Goal: Transaction & Acquisition: Obtain resource

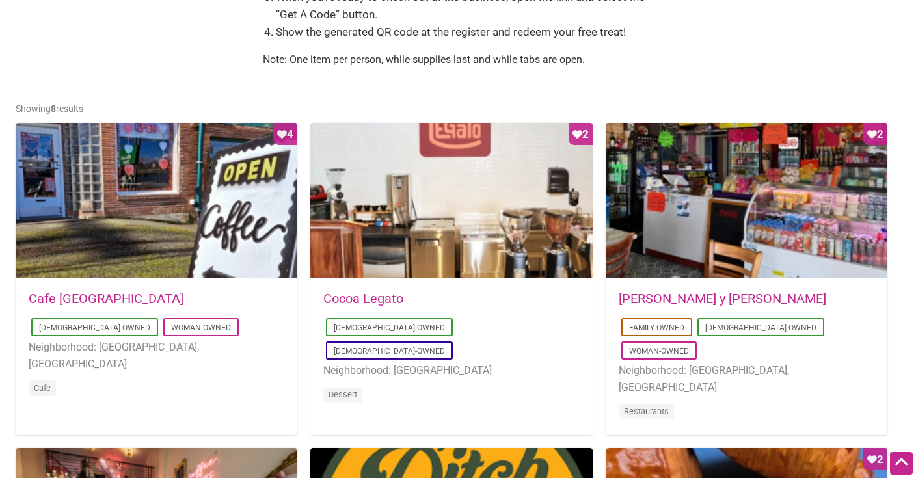
scroll to position [621, 0]
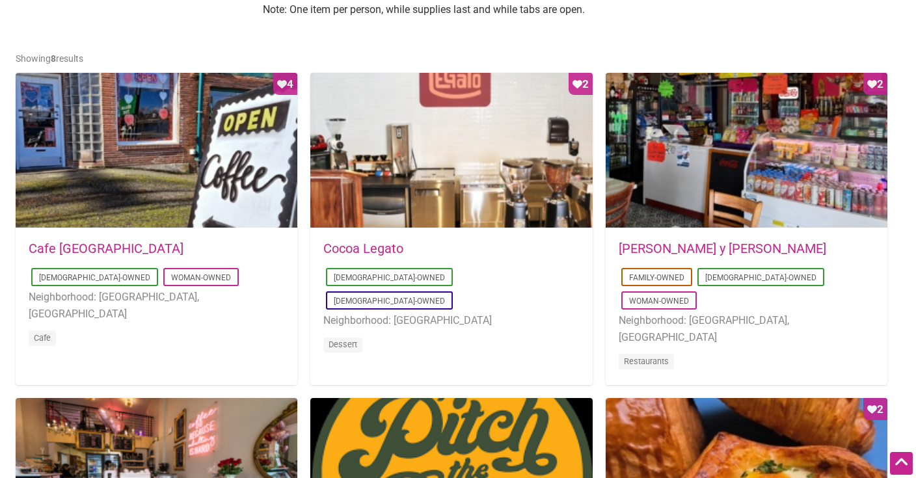
click at [65, 239] on div "[DATE] 09:03:42 Cafe [GEOGRAPHIC_DATA] [DEMOGRAPHIC_DATA]-Owned Woman-Owned Nei…" at bounding box center [157, 302] width 282 height 146
click at [42, 333] on link "Cafe" at bounding box center [43, 338] width 18 height 10
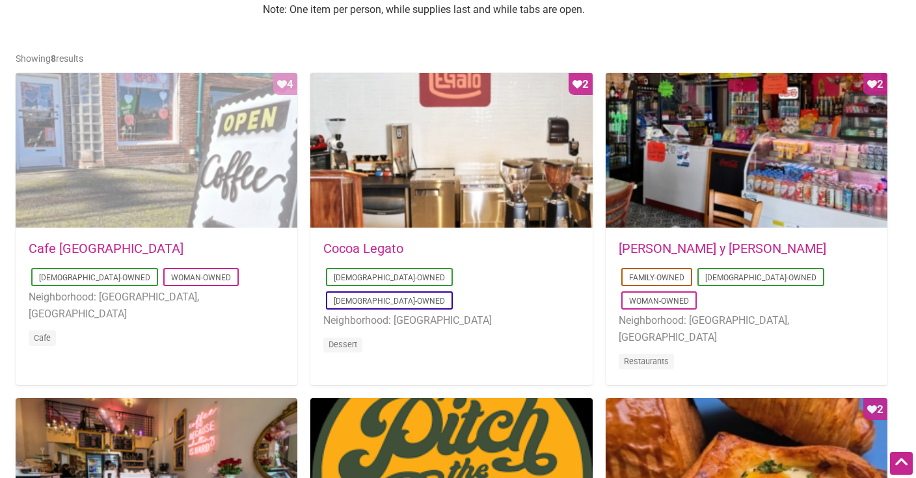
click at [64, 176] on div "Favorite Count 4" at bounding box center [157, 151] width 282 height 156
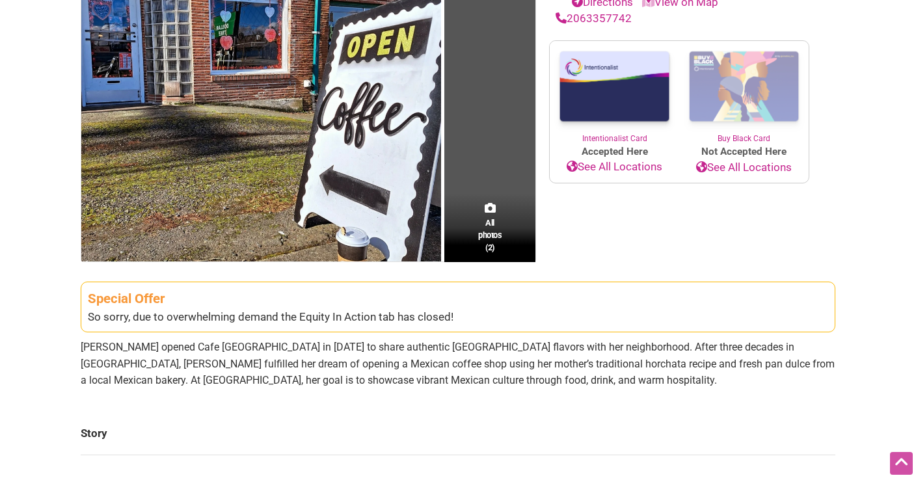
scroll to position [309, 0]
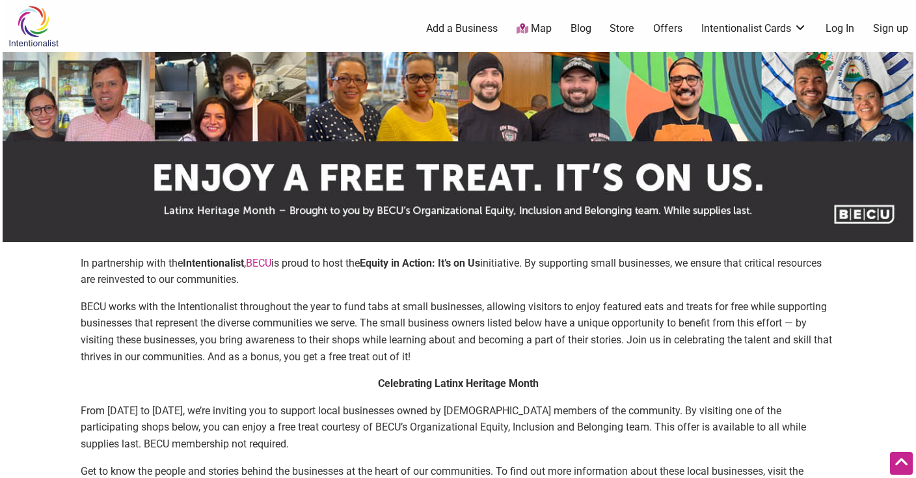
scroll to position [621, 0]
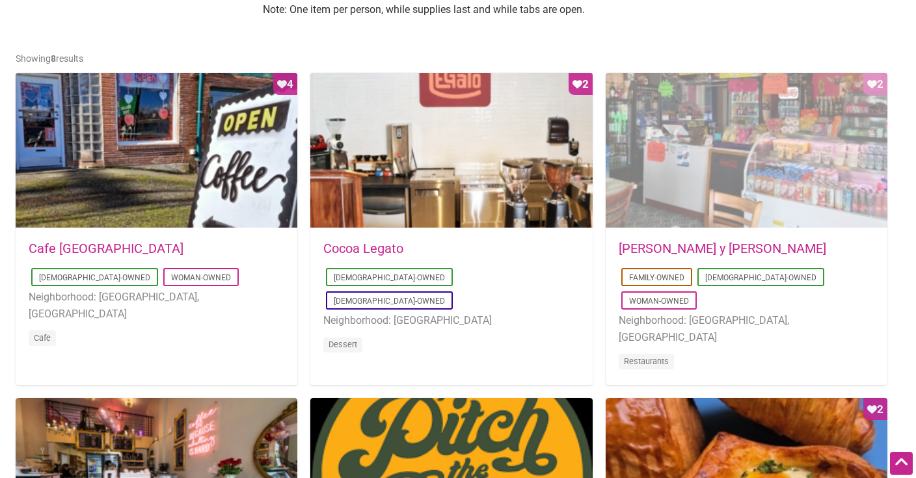
click at [643, 209] on div "Favorite Count 2" at bounding box center [747, 151] width 282 height 156
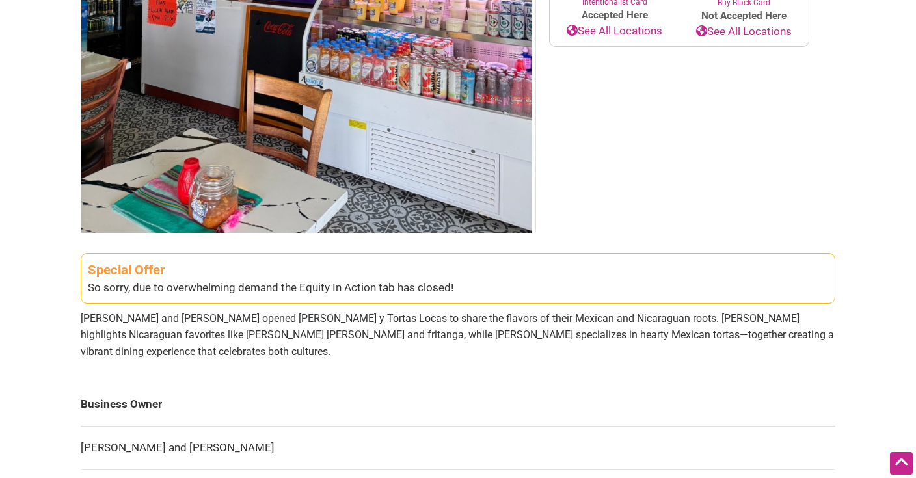
scroll to position [431, 0]
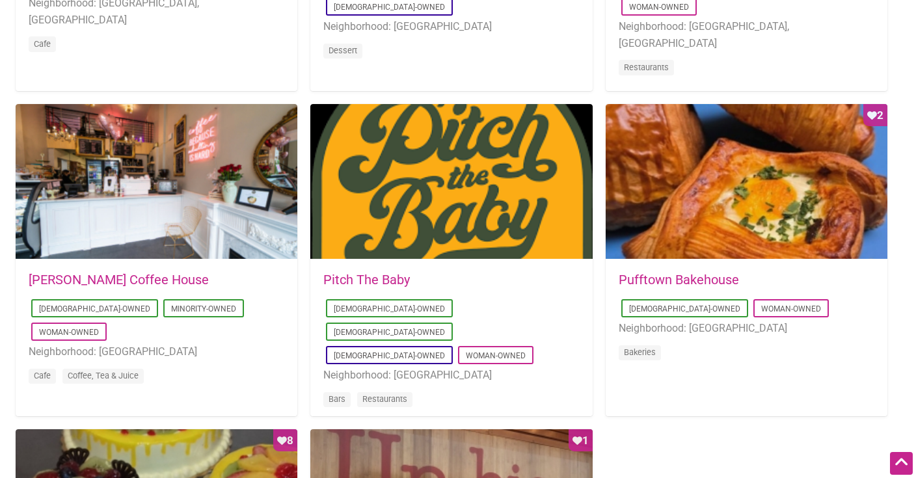
scroll to position [915, 0]
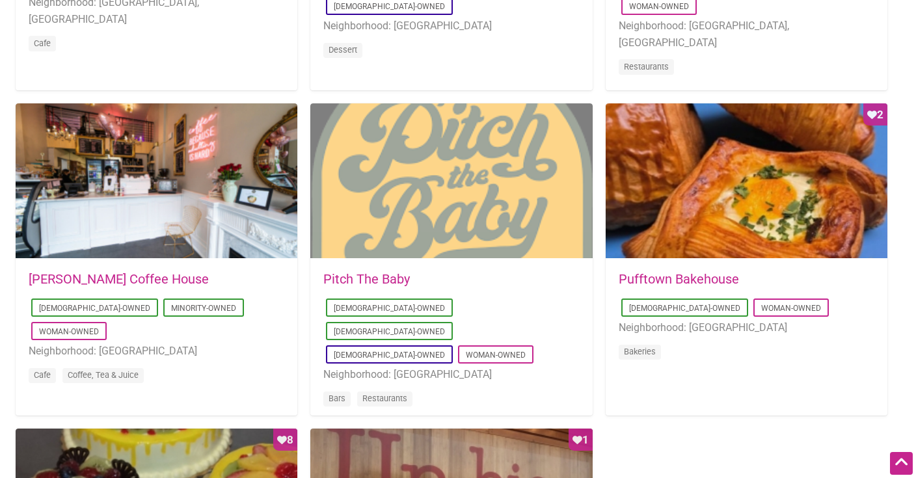
click at [364, 215] on div at bounding box center [451, 181] width 282 height 156
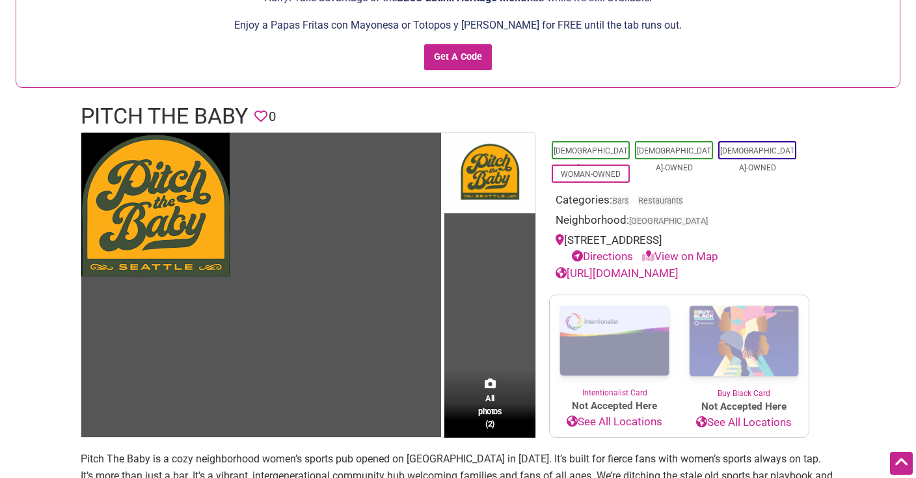
scroll to position [25, 0]
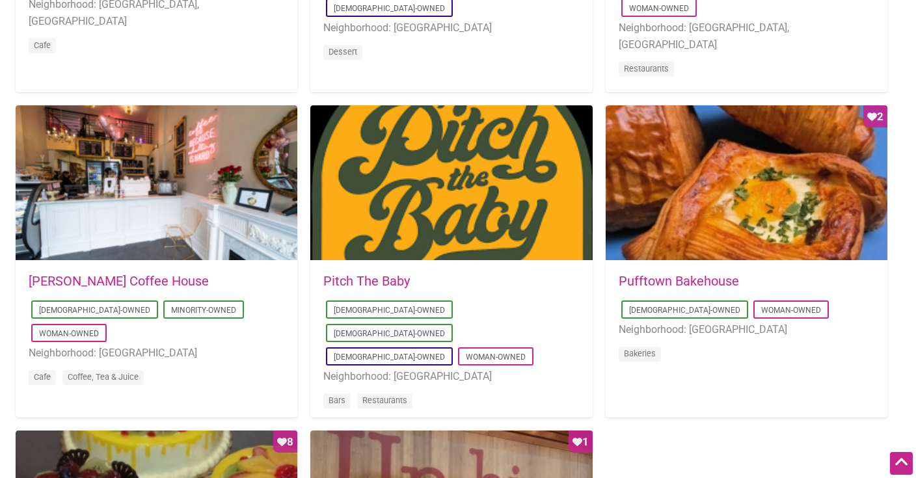
scroll to position [913, 0]
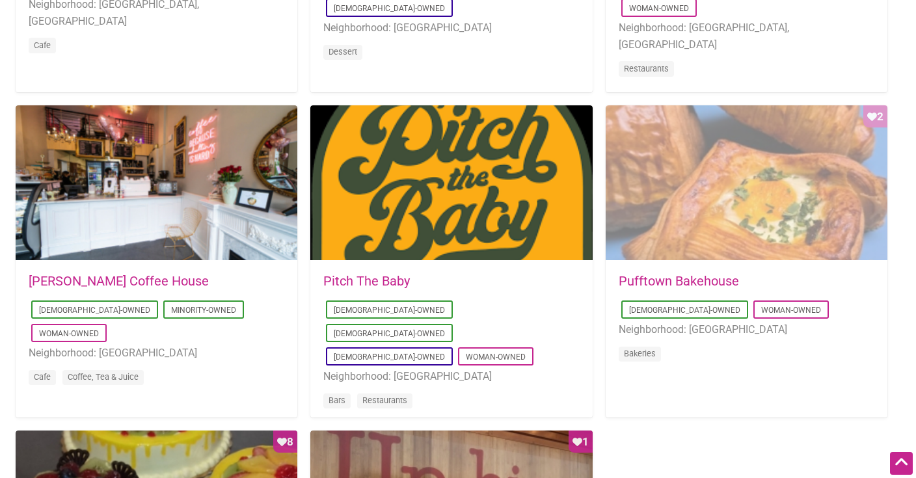
click at [699, 180] on div "Favorite Count 2" at bounding box center [747, 183] width 282 height 156
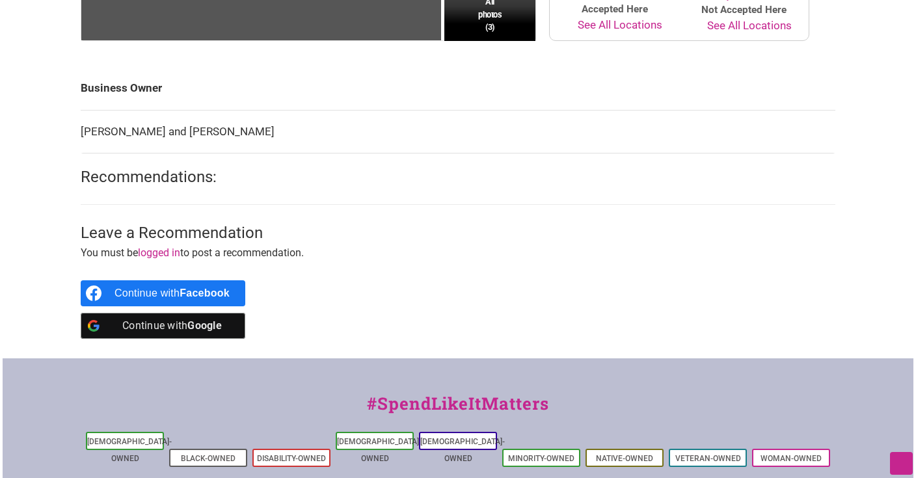
scroll to position [552, 0]
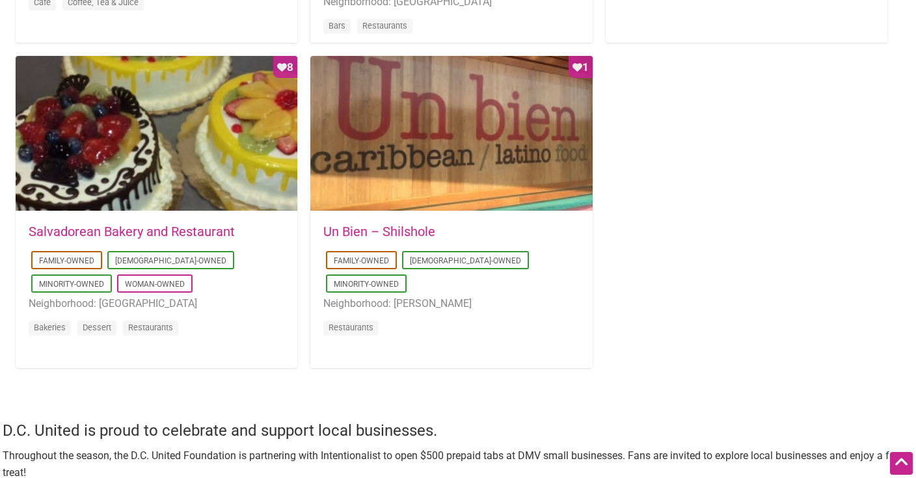
scroll to position [1321, 0]
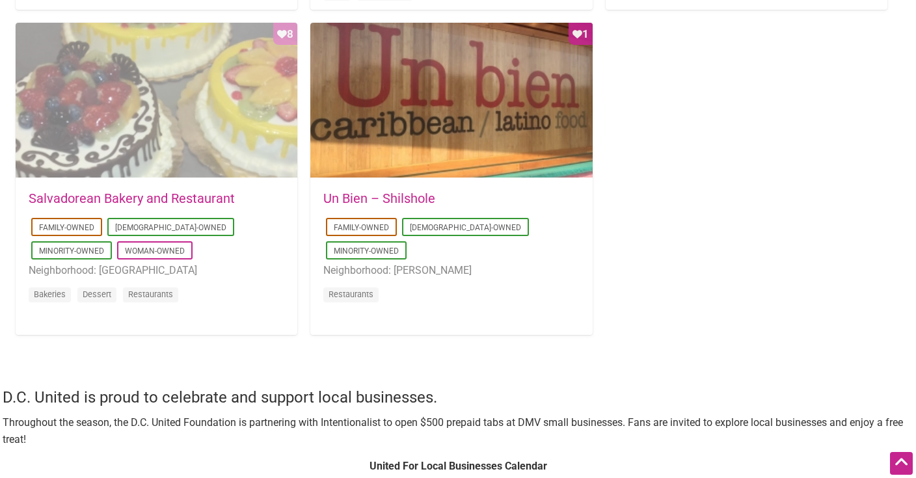
click at [135, 92] on div "Favorite Count 8" at bounding box center [157, 101] width 282 height 156
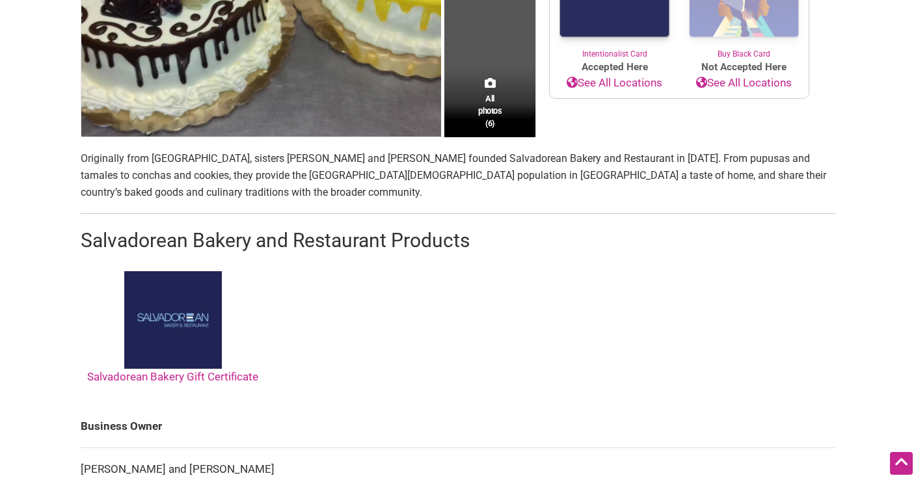
scroll to position [539, 0]
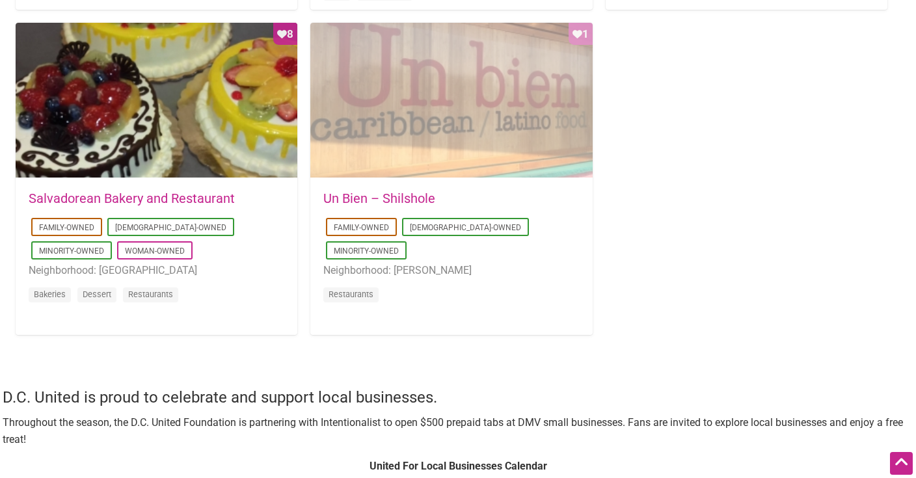
scroll to position [1321, 0]
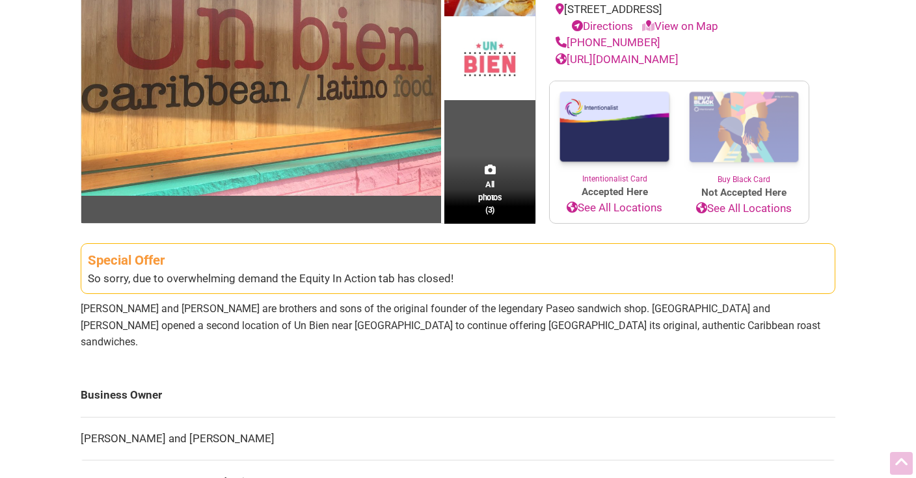
scroll to position [277, 0]
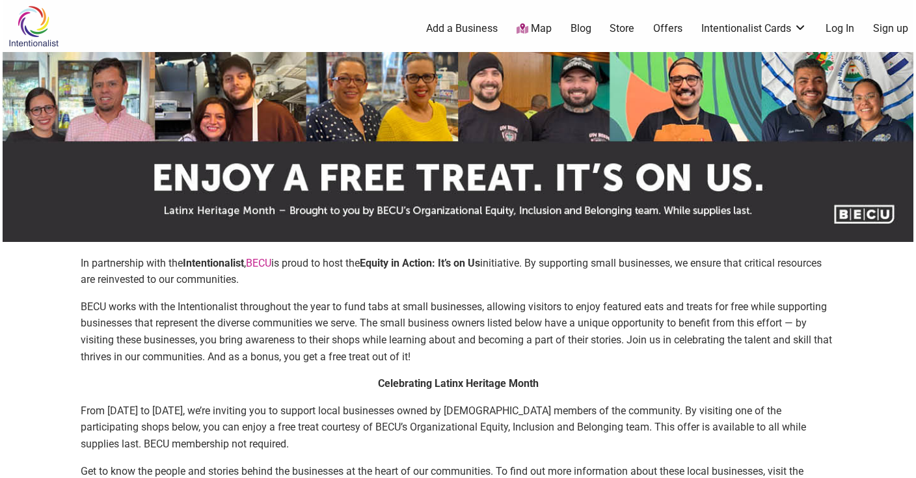
click at [669, 25] on link "Offers" at bounding box center [667, 28] width 29 height 14
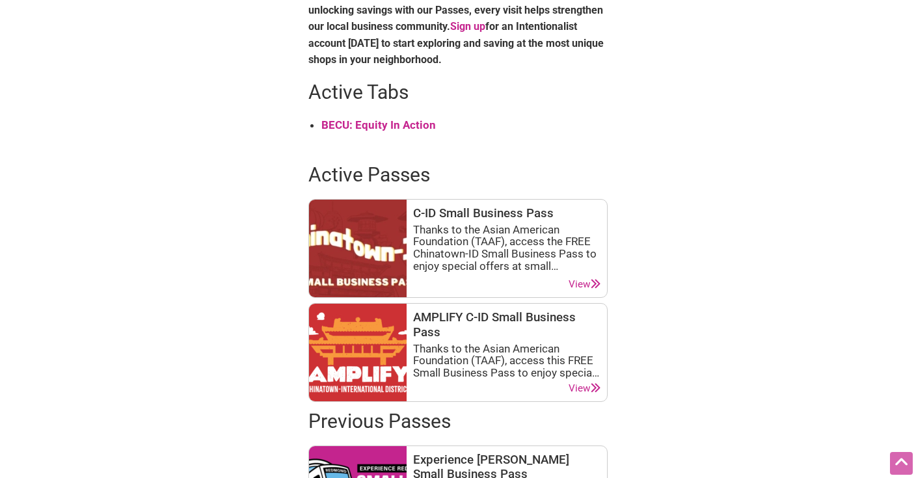
scroll to position [572, 0]
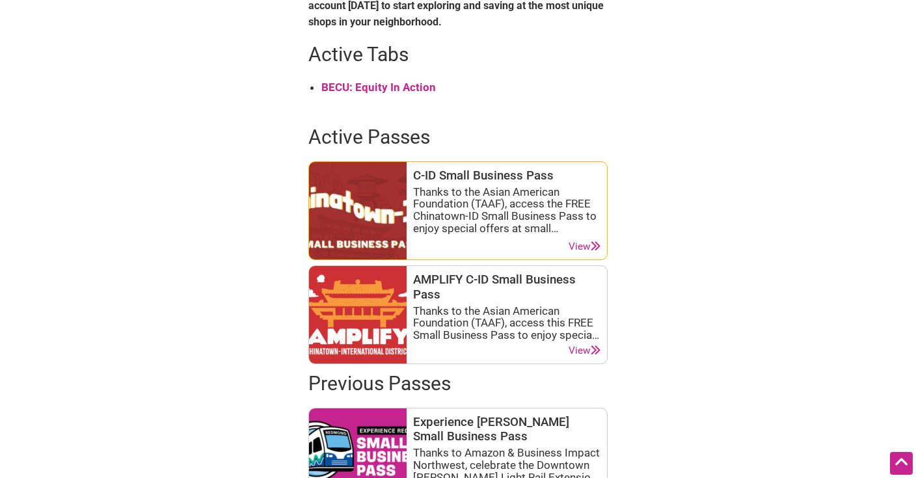
click at [575, 243] on link "View" at bounding box center [585, 247] width 32 height 12
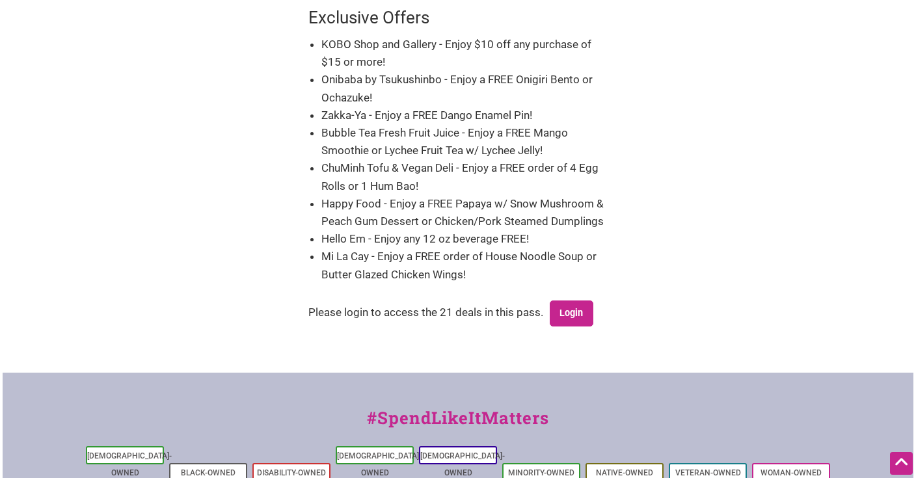
scroll to position [509, 0]
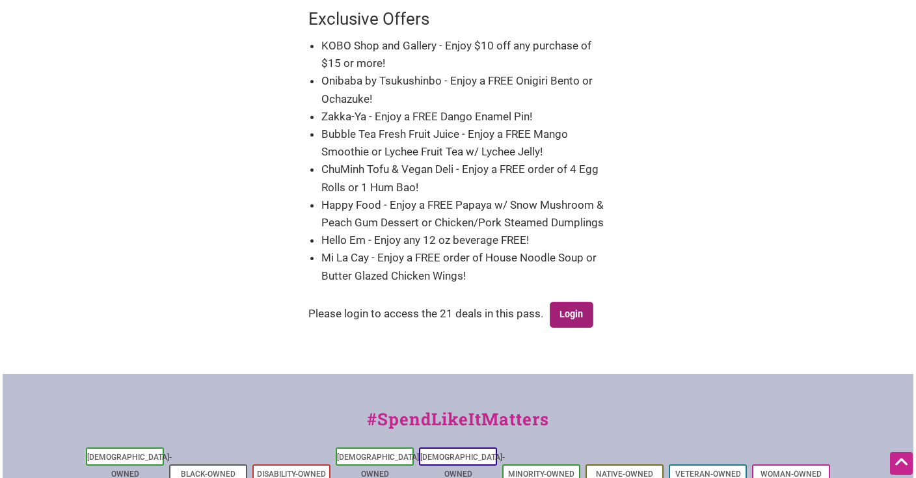
click at [571, 302] on link "Login" at bounding box center [572, 315] width 44 height 26
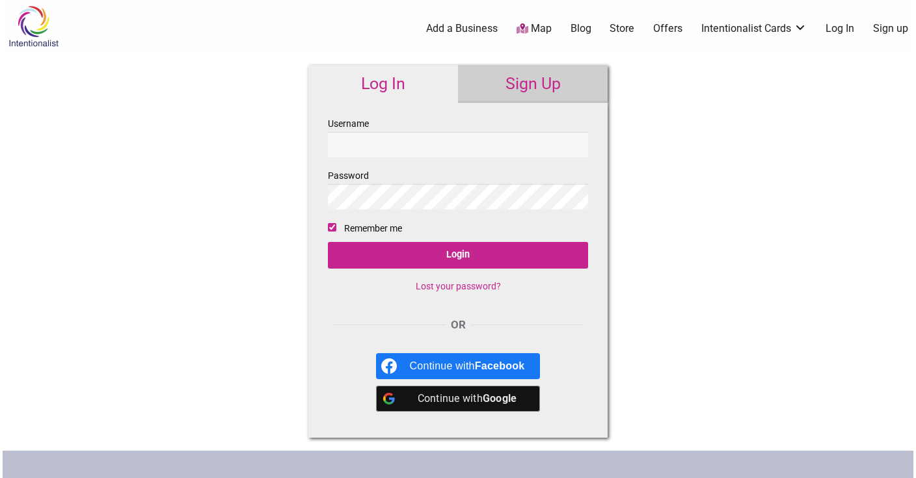
click at [531, 147] on input "Username" at bounding box center [458, 144] width 260 height 25
click at [448, 402] on div "Continue with Google" at bounding box center [467, 399] width 115 height 26
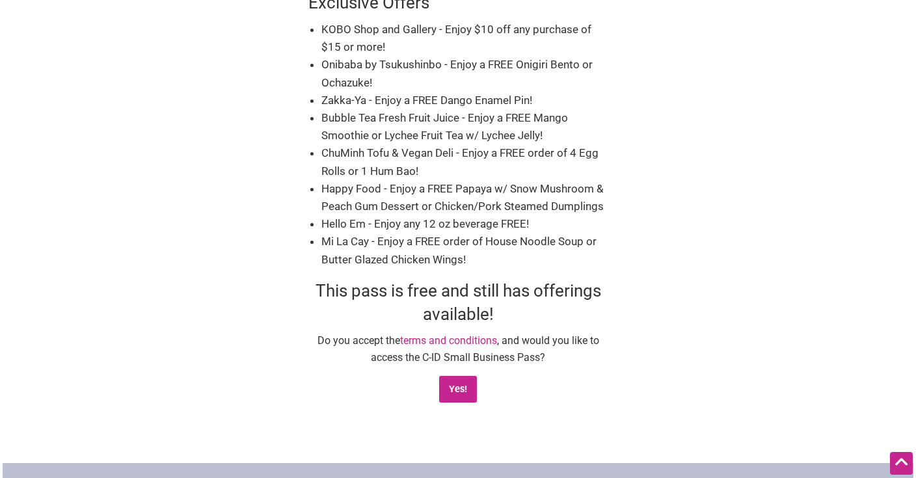
scroll to position [654, 0]
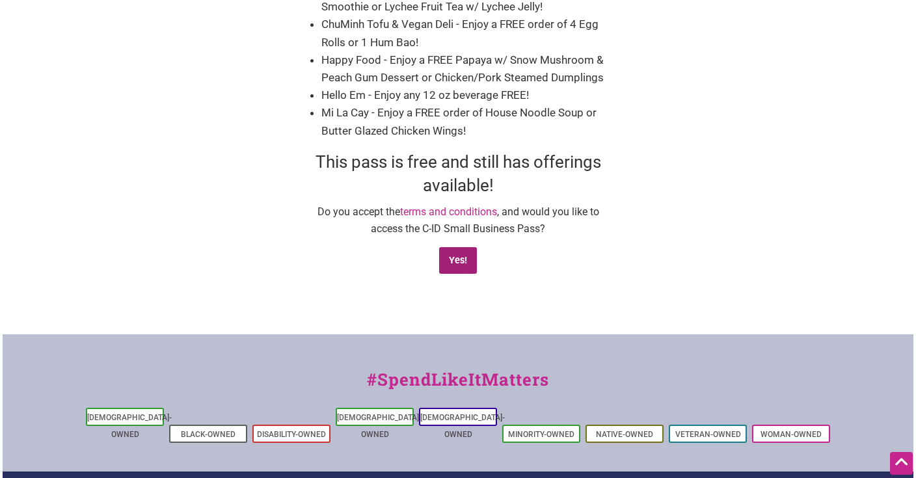
click at [453, 247] on input "Yes!" at bounding box center [458, 260] width 38 height 27
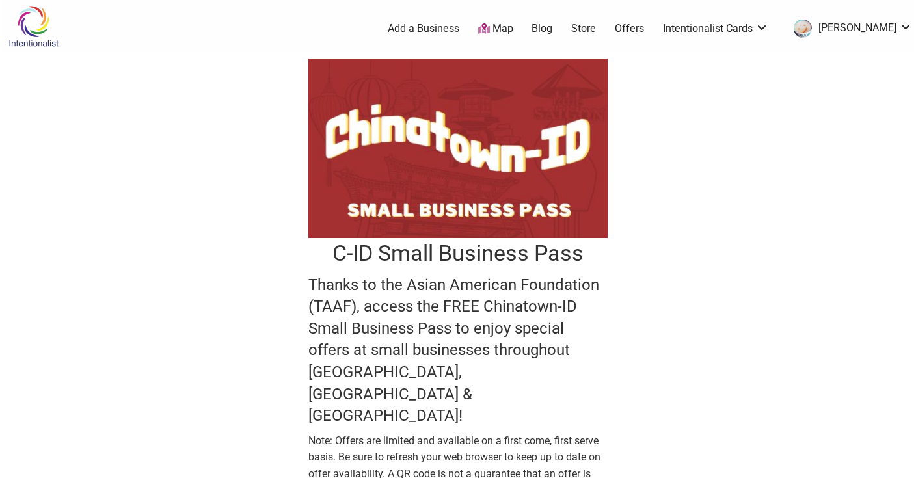
click at [635, 26] on link "Offers" at bounding box center [629, 28] width 29 height 14
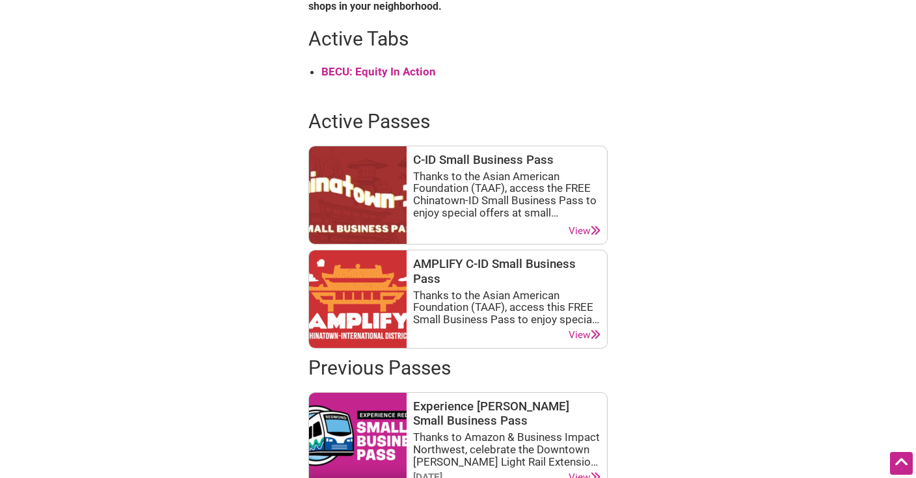
scroll to position [590, 0]
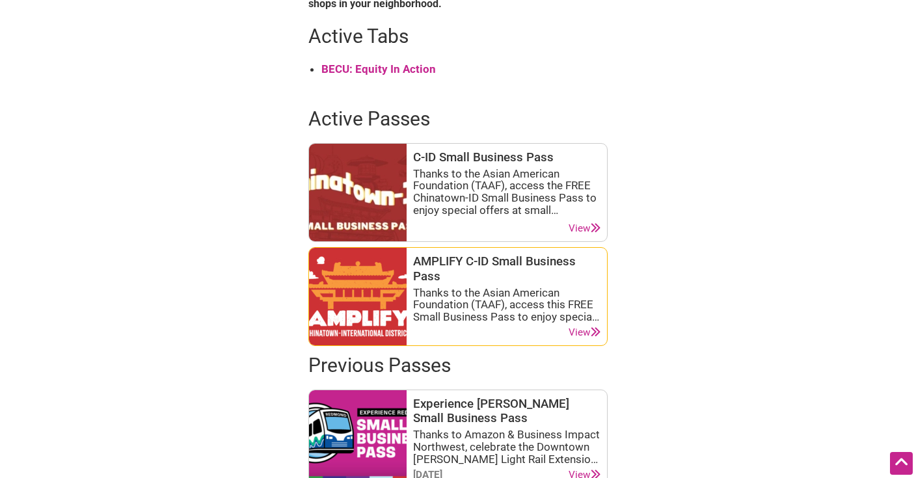
click at [574, 332] on link "View" at bounding box center [585, 333] width 32 height 12
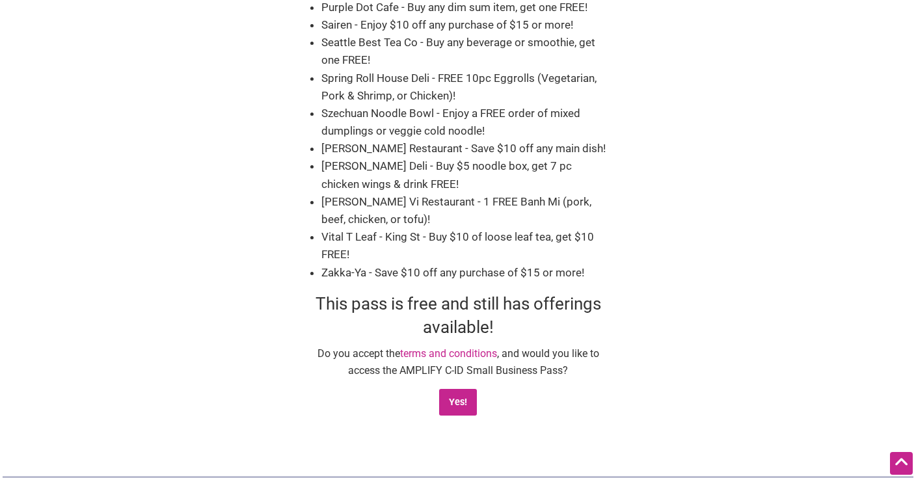
scroll to position [1350, 0]
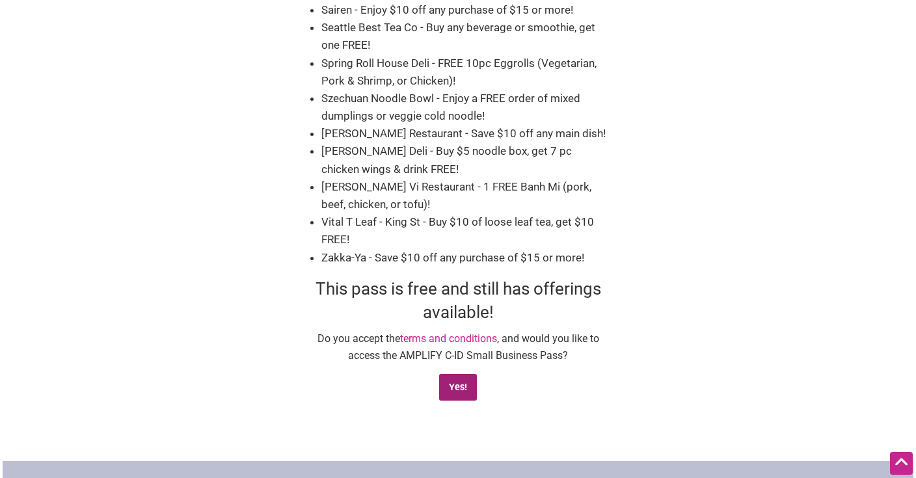
click at [460, 374] on input "Yes!" at bounding box center [458, 387] width 38 height 27
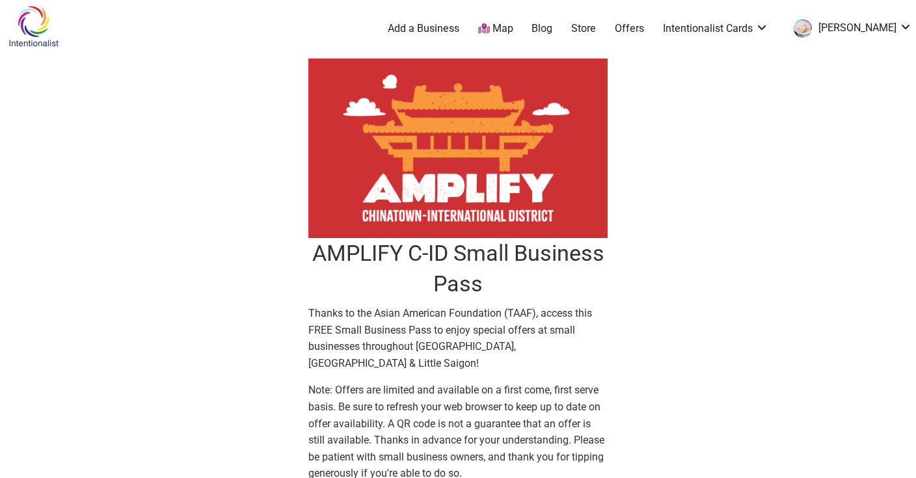
click at [644, 21] on link "Offers" at bounding box center [629, 28] width 29 height 14
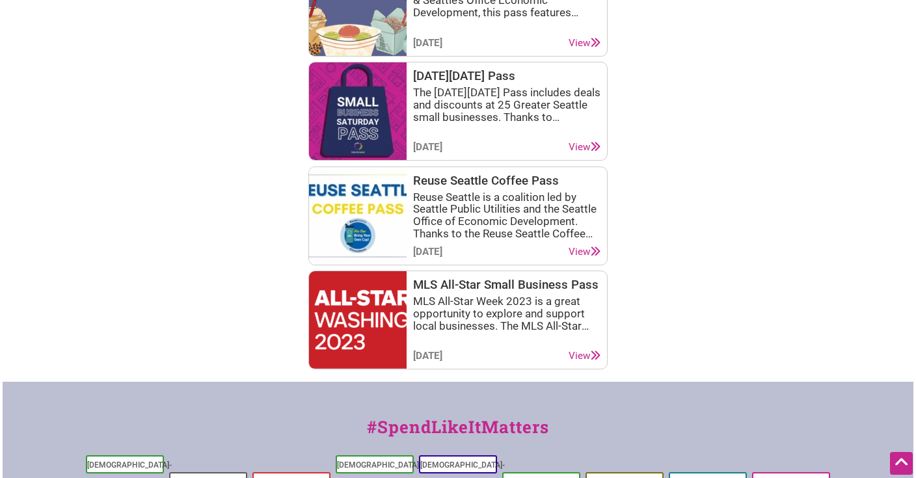
scroll to position [2070, 0]
